Goal: Task Accomplishment & Management: Manage account settings

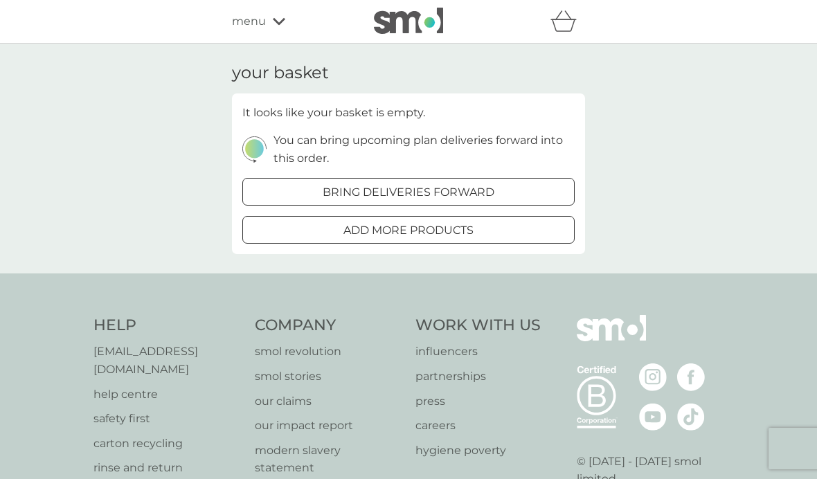
click at [246, 21] on span "menu" at bounding box center [249, 21] width 34 height 18
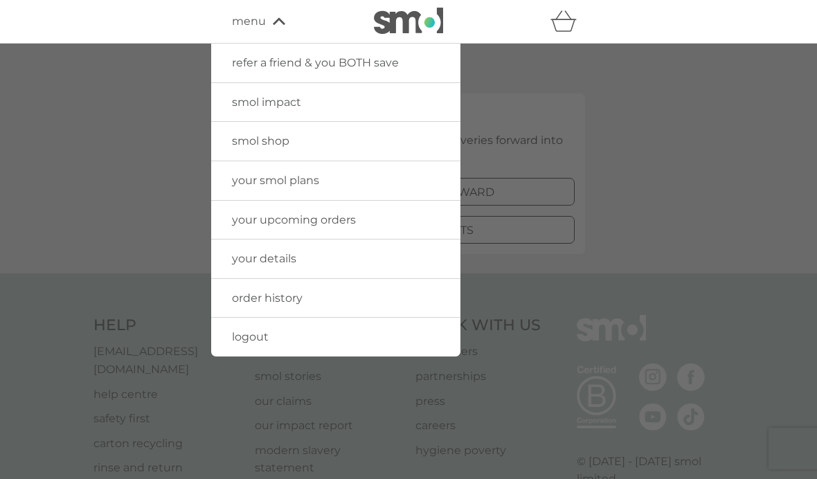
click at [234, 183] on span "your smol plans" at bounding box center [275, 180] width 87 height 13
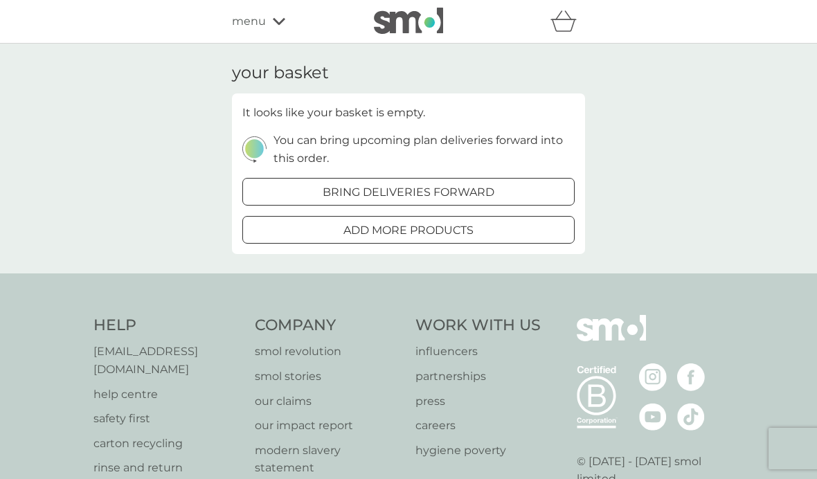
click at [253, 21] on span "menu" at bounding box center [249, 21] width 34 height 18
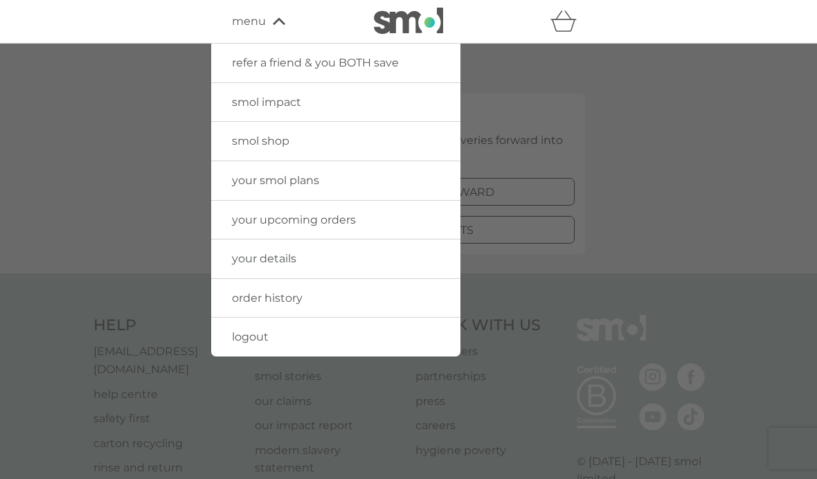
click at [256, 221] on span "your upcoming orders" at bounding box center [294, 219] width 124 height 13
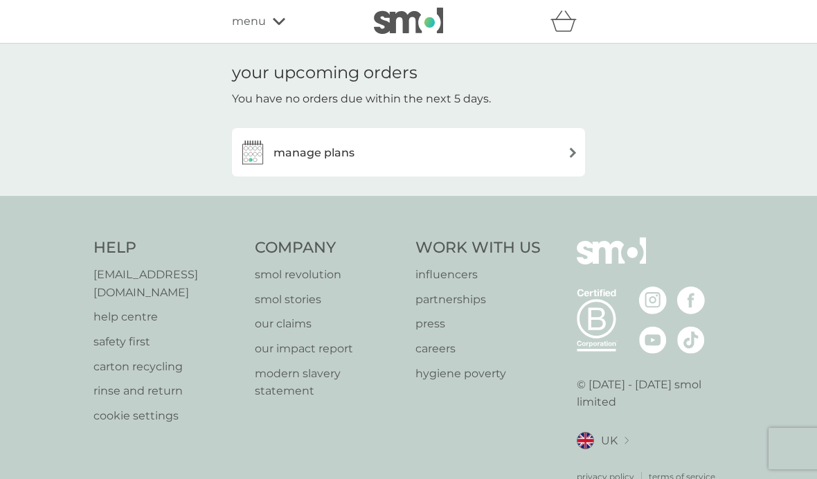
click at [316, 152] on h3 "manage plans" at bounding box center [314, 153] width 81 height 18
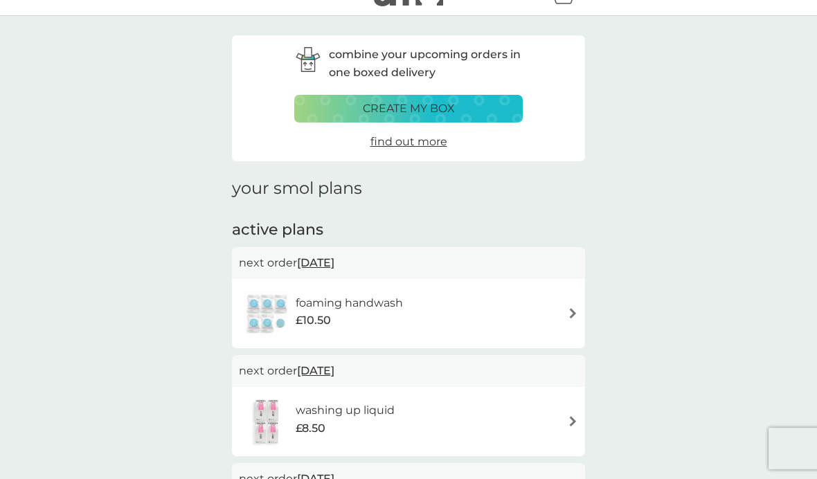
scroll to position [15, 0]
